Goal: Task Accomplishment & Management: Use online tool/utility

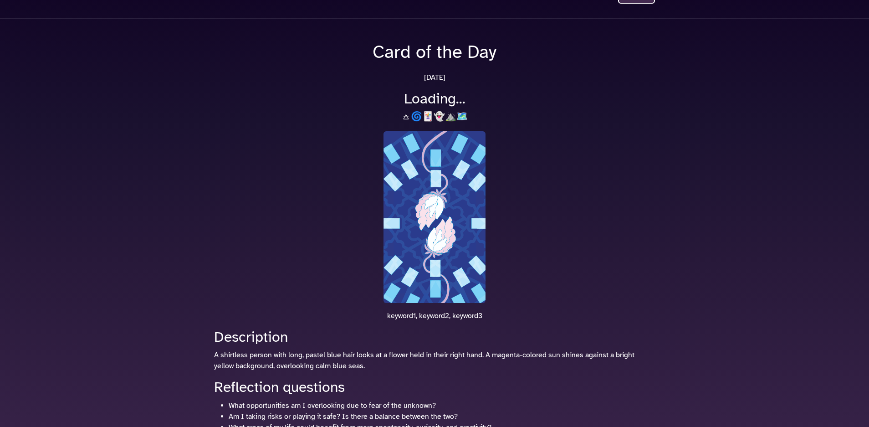
scroll to position [46, 0]
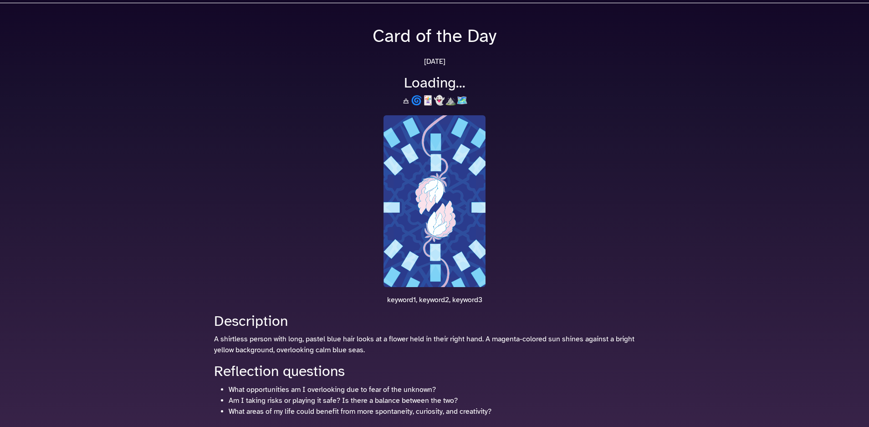
click at [433, 182] on img at bounding box center [434, 201] width 102 height 172
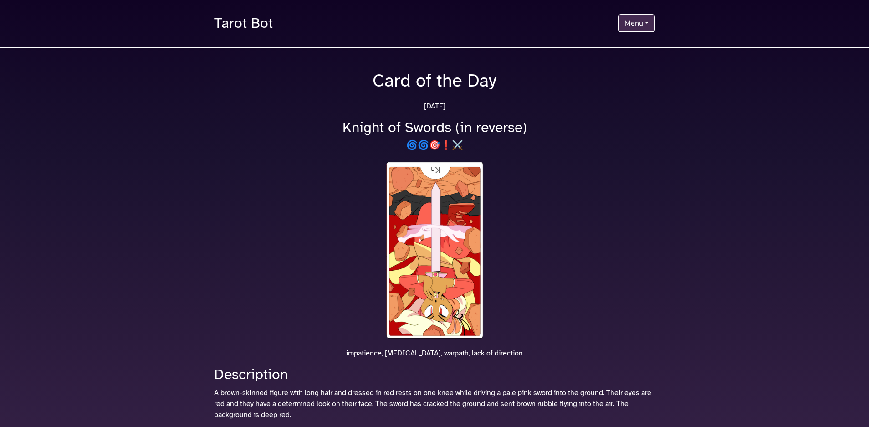
scroll to position [0, 0]
click at [646, 25] on button "Menu" at bounding box center [636, 24] width 37 height 18
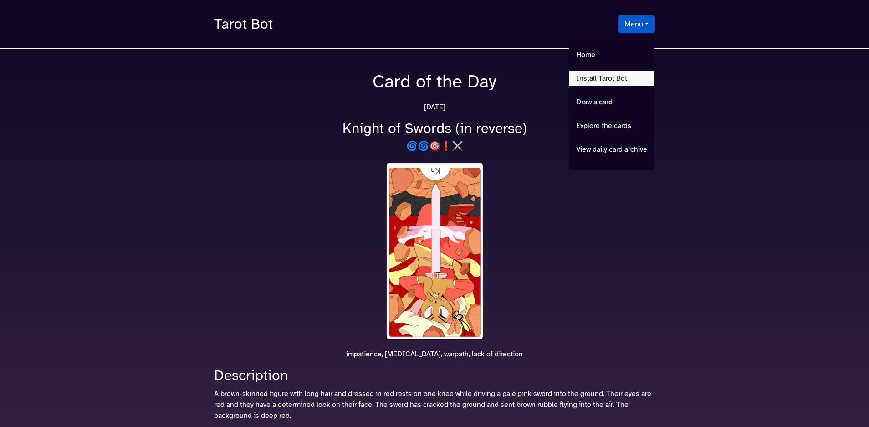
click at [623, 79] on link "Install Tarot Bot" at bounding box center [612, 78] width 86 height 15
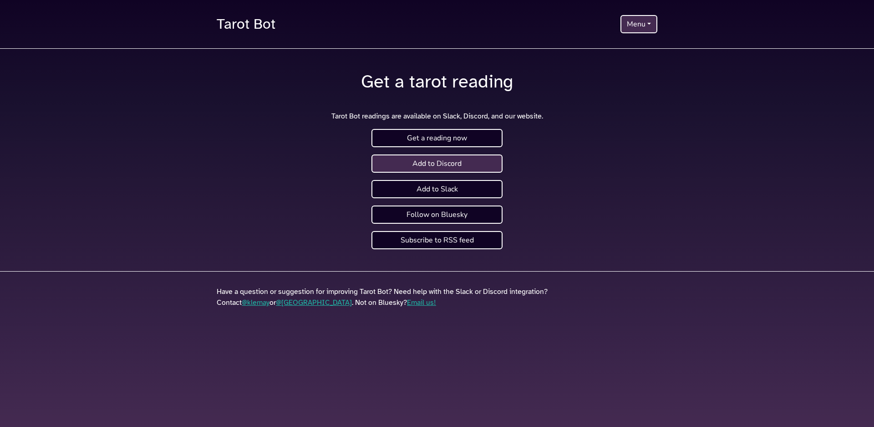
click at [448, 163] on link "Add to Discord" at bounding box center [436, 163] width 131 height 18
